Goal: Task Accomplishment & Management: Manage account settings

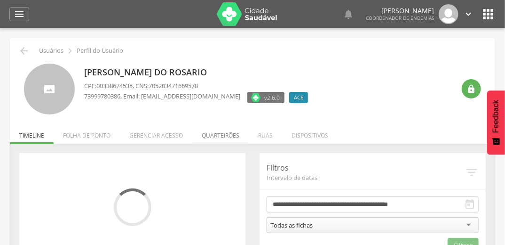
click at [218, 140] on li "Quarteirões" at bounding box center [220, 133] width 56 height 22
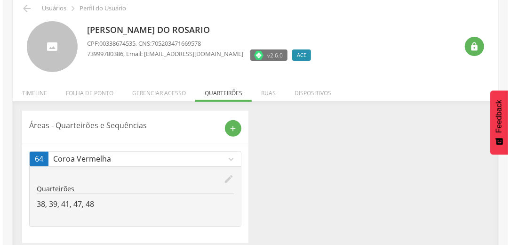
scroll to position [49, 0]
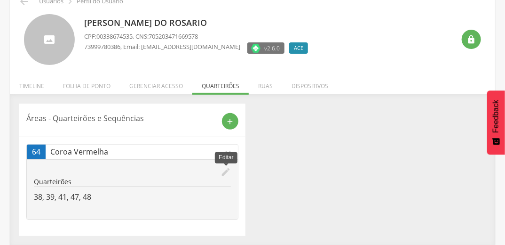
click at [227, 169] on icon "edit" at bounding box center [226, 172] width 10 height 10
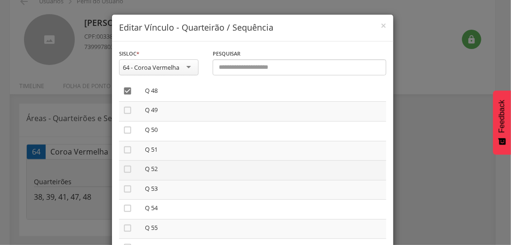
scroll to position [941, 0]
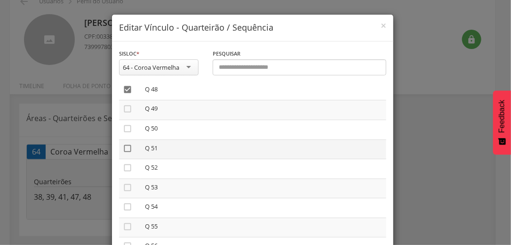
click at [126, 153] on icon "" at bounding box center [127, 147] width 9 height 9
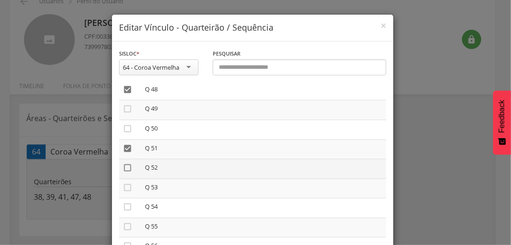
click at [124, 170] on icon "" at bounding box center [127, 167] width 9 height 9
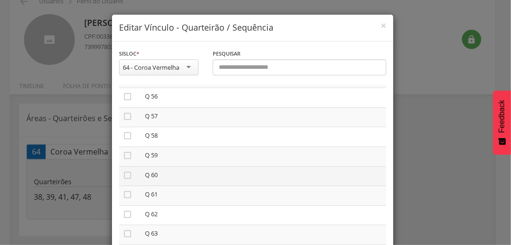
scroll to position [80, 0]
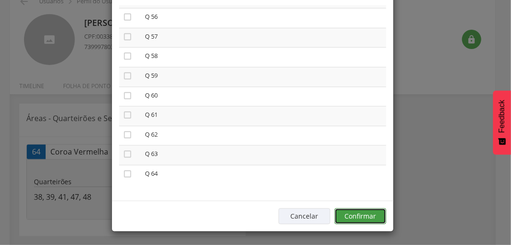
click at [358, 212] on button "Confirmar" at bounding box center [361, 216] width 52 height 16
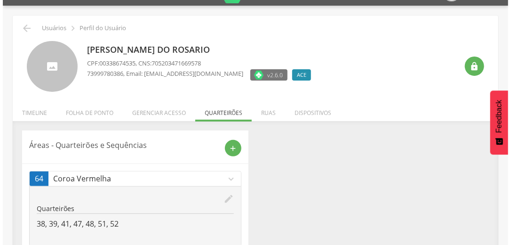
scroll to position [49, 0]
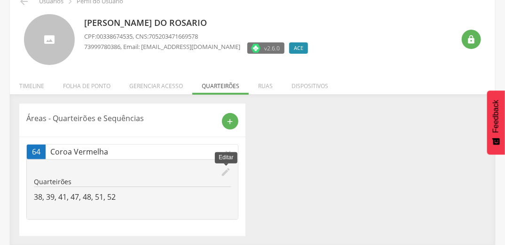
click at [223, 170] on icon "edit" at bounding box center [226, 172] width 10 height 10
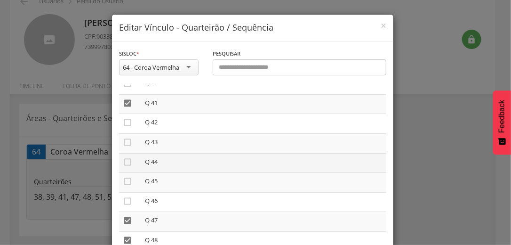
scroll to position [715, 0]
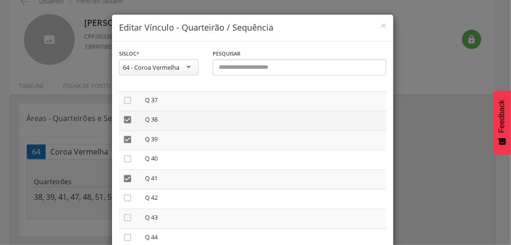
click at [129, 121] on icon "" at bounding box center [127, 119] width 9 height 9
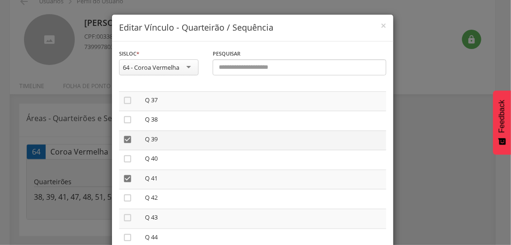
click at [126, 140] on icon "" at bounding box center [127, 139] width 9 height 9
click at [128, 181] on icon "" at bounding box center [127, 178] width 9 height 9
click at [128, 185] on icon "" at bounding box center [127, 182] width 9 height 9
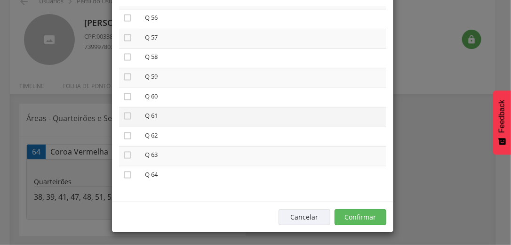
scroll to position [80, 0]
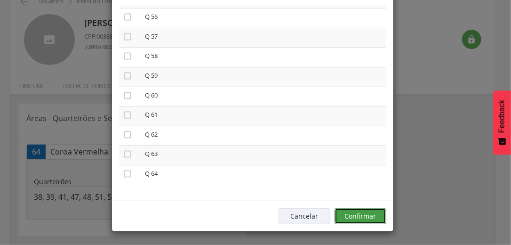
click at [373, 215] on button "Confirmar" at bounding box center [361, 216] width 52 height 16
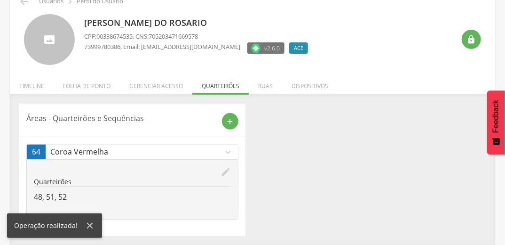
scroll to position [0, 0]
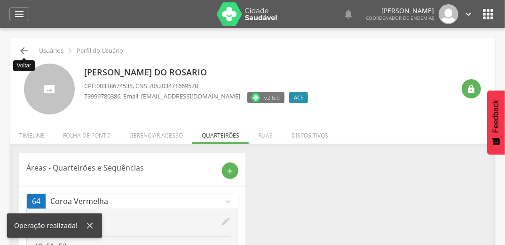
click at [22, 55] on icon "" at bounding box center [23, 50] width 11 height 11
